Goal: Information Seeking & Learning: Learn about a topic

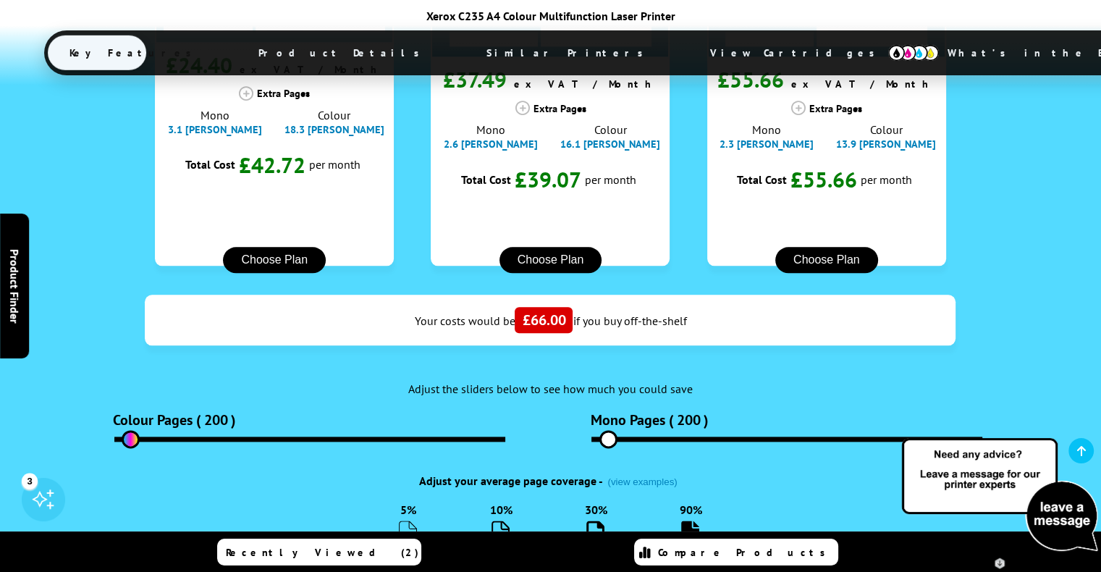
scroll to position [1739, 0]
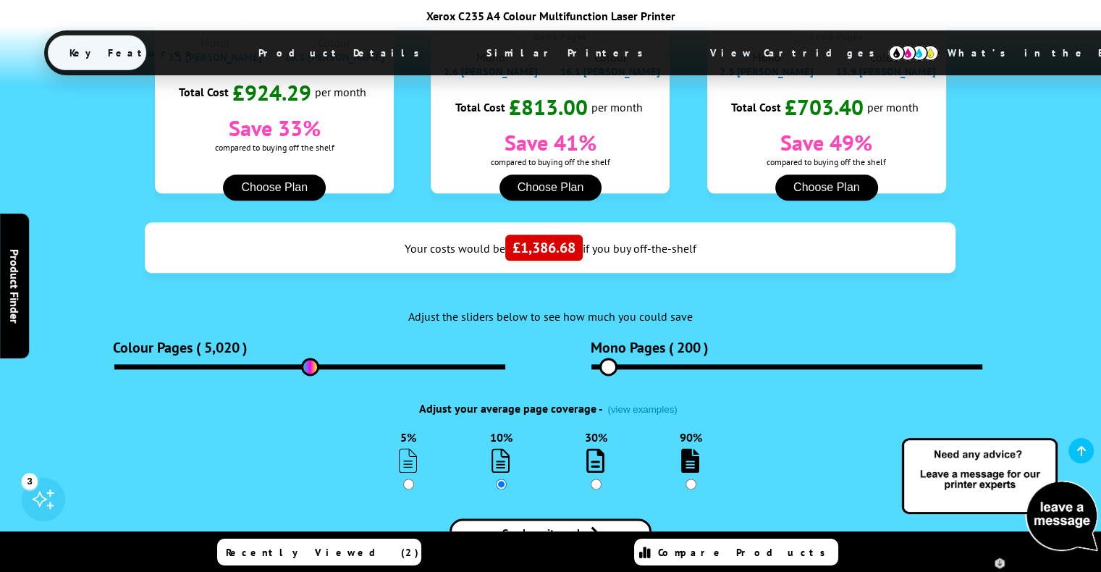
drag, startPoint x: 138, startPoint y: 221, endPoint x: 310, endPoint y: 234, distance: 172.8
click at [310, 364] on input "range" at bounding box center [309, 366] width 391 height 5
drag, startPoint x: 269, startPoint y: 243, endPoint x: 180, endPoint y: 230, distance: 90.6
type input "1520"
click at [180, 364] on input "range" at bounding box center [309, 366] width 391 height 5
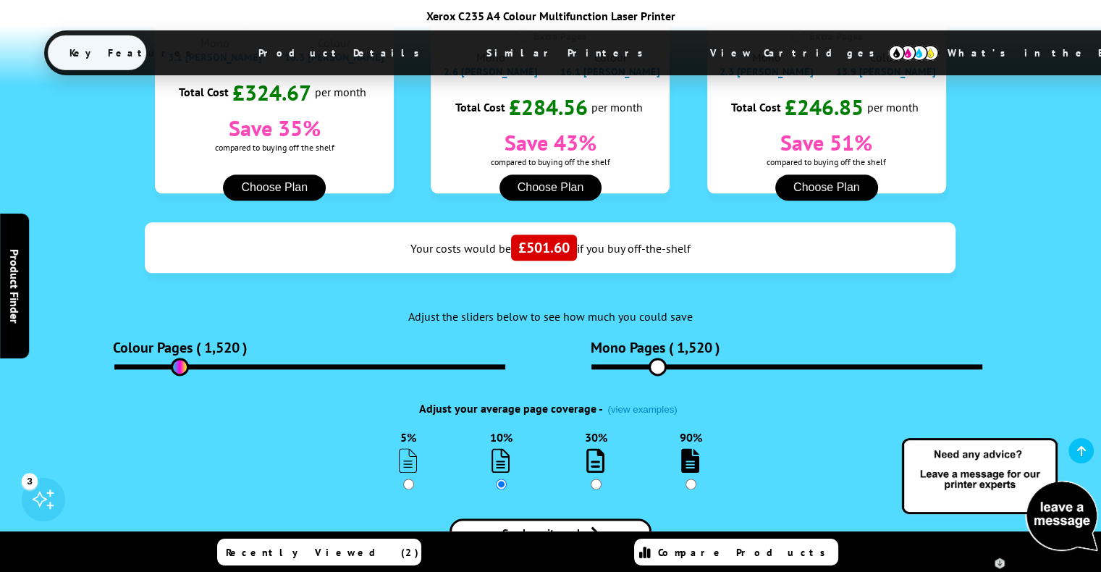
drag, startPoint x: 613, startPoint y: 224, endPoint x: 658, endPoint y: 227, distance: 44.3
type input "1520"
click at [658, 364] on input "range" at bounding box center [787, 366] width 391 height 5
click at [647, 403] on button "(view examples)" at bounding box center [642, 409] width 78 height 12
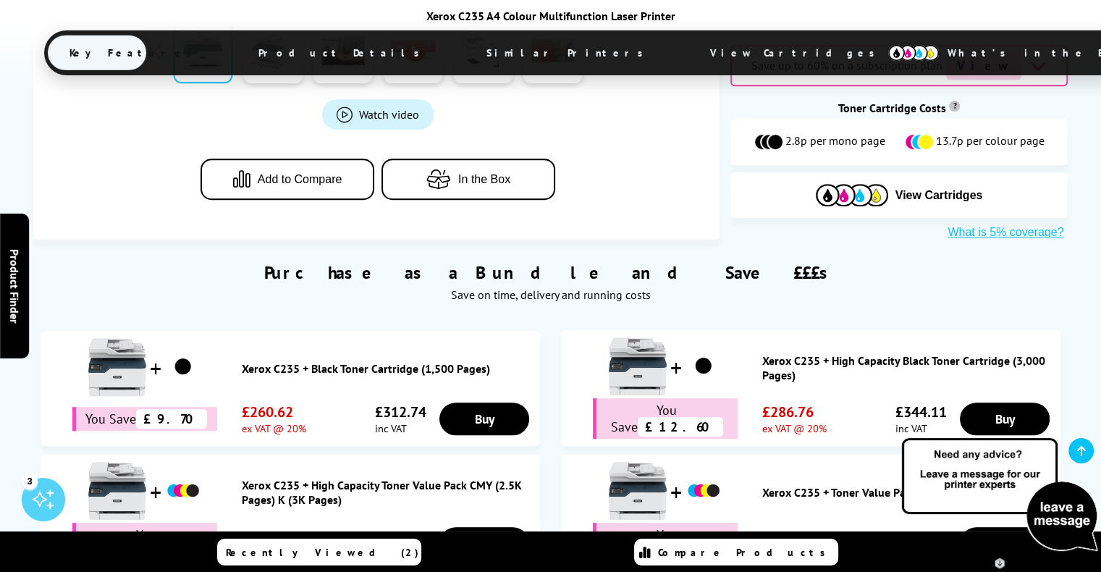
scroll to position [653, 0]
